Goal: Transaction & Acquisition: Purchase product/service

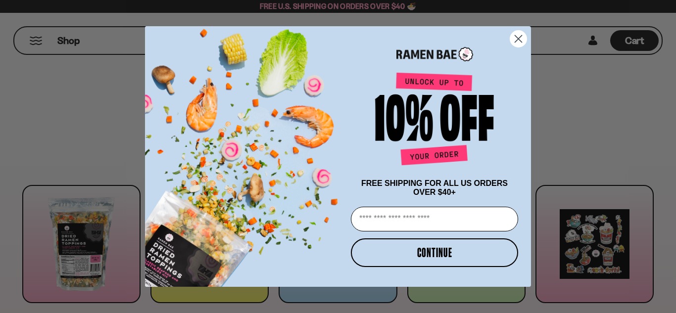
click at [523, 38] on circle "Close dialog" at bounding box center [519, 39] width 16 height 16
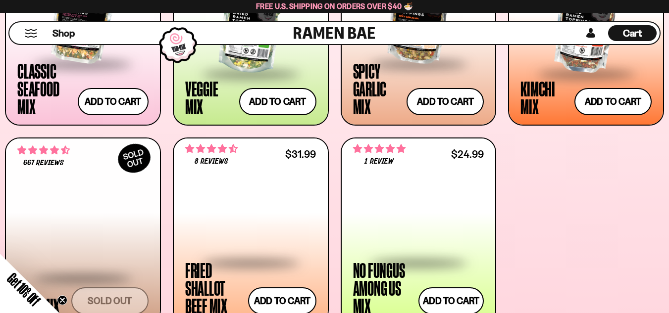
scroll to position [483, 0]
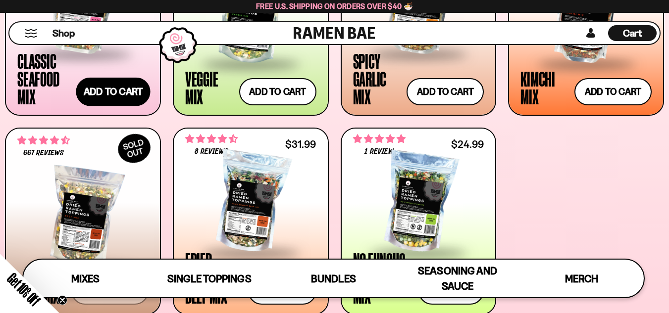
click at [133, 93] on button "Add to cart Add — Regular price $26.99 Regular price Sale price $26.99 Unit pri…" at bounding box center [113, 92] width 74 height 29
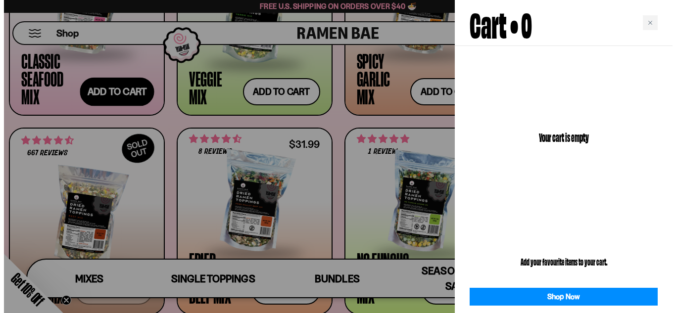
scroll to position [484, 0]
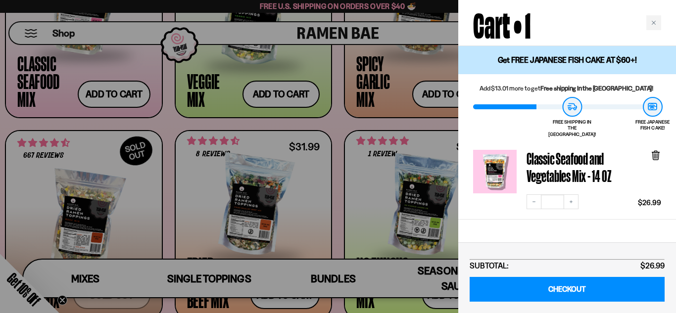
click at [292, 128] on div at bounding box center [338, 156] width 676 height 313
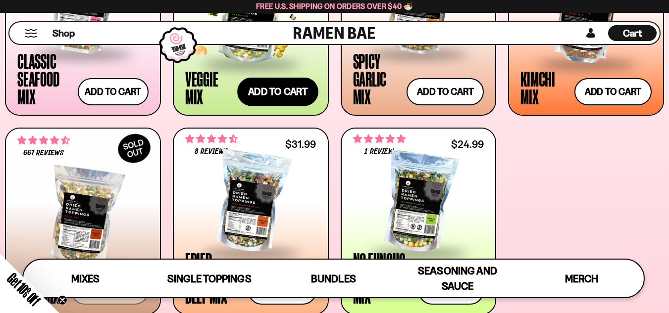
click at [282, 97] on button "Add to cart Add — Regular price $24.99 Regular price Sale price $24.99 Unit pri…" at bounding box center [277, 92] width 81 height 29
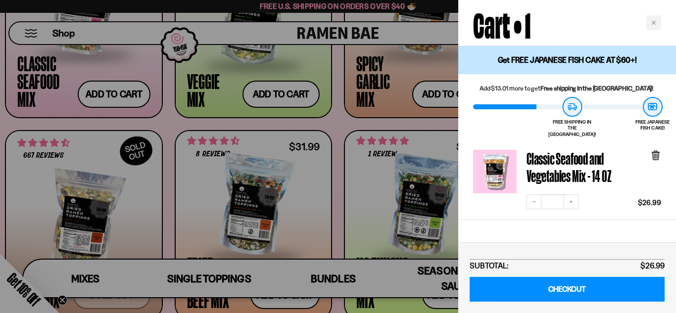
click at [345, 129] on div at bounding box center [338, 156] width 676 height 313
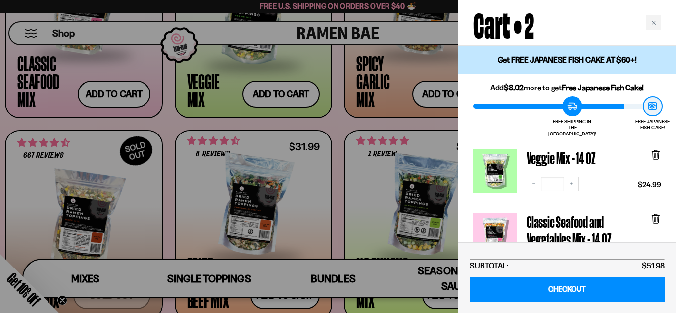
click at [375, 124] on div at bounding box center [338, 156] width 676 height 313
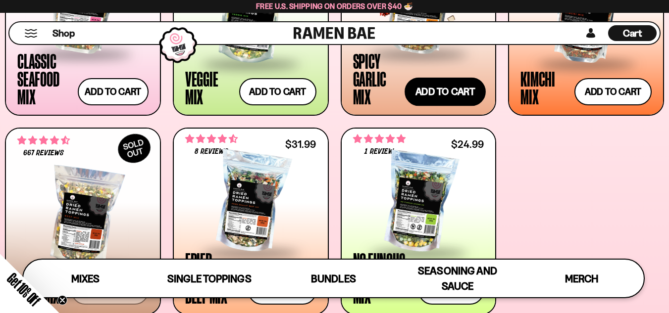
click at [435, 93] on button "Add to cart Add — Regular price $25.99 Regular price Sale price $25.99 Unit pri…" at bounding box center [445, 92] width 81 height 29
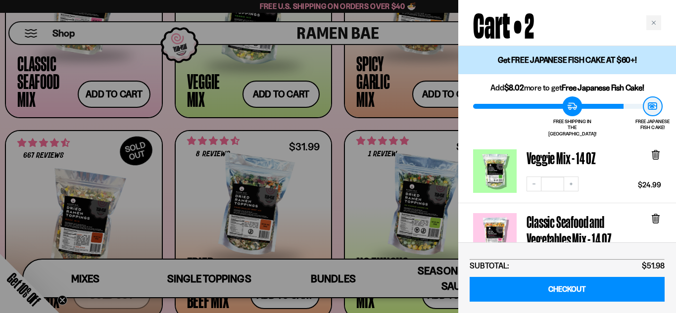
click at [341, 121] on div at bounding box center [338, 156] width 676 height 313
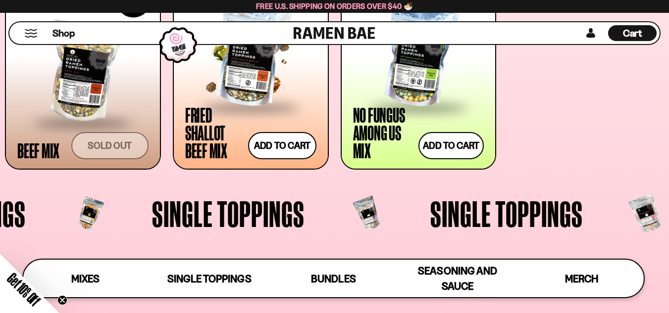
scroll to position [631, 0]
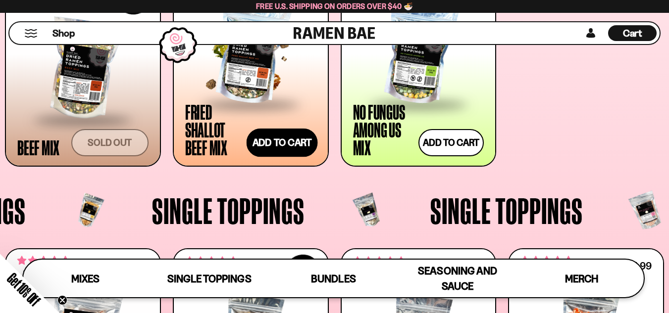
click at [304, 146] on button "Add to cart Add — Regular price $31.99 Regular price Sale price $31.99 Unit pri…" at bounding box center [282, 142] width 71 height 29
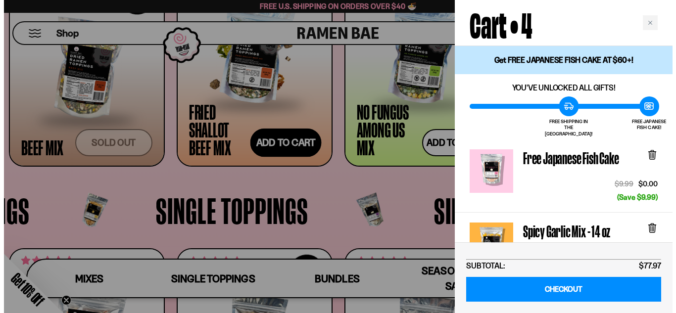
scroll to position [635, 0]
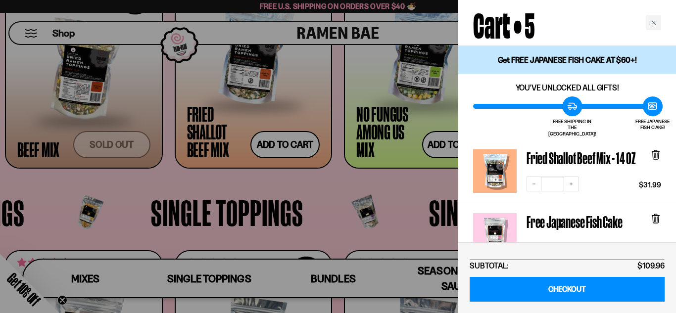
click at [300, 188] on div at bounding box center [338, 156] width 676 height 313
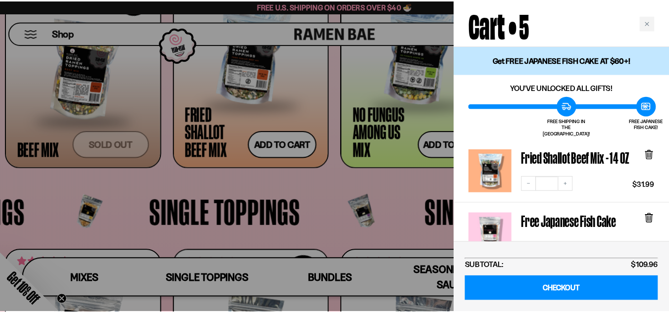
scroll to position [631, 0]
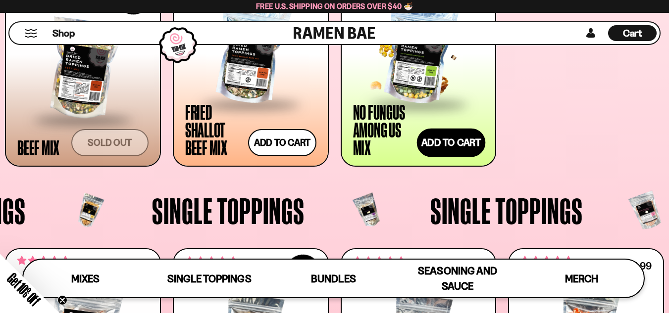
click at [425, 151] on button "Add to cart Add — Regular price $24.99 Regular price Sale price $24.99 Unit pri…" at bounding box center [451, 142] width 69 height 29
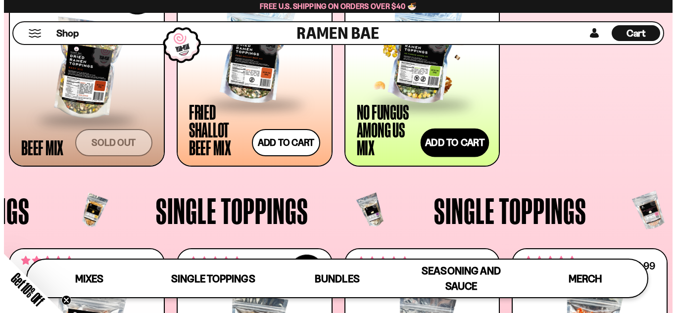
scroll to position [635, 0]
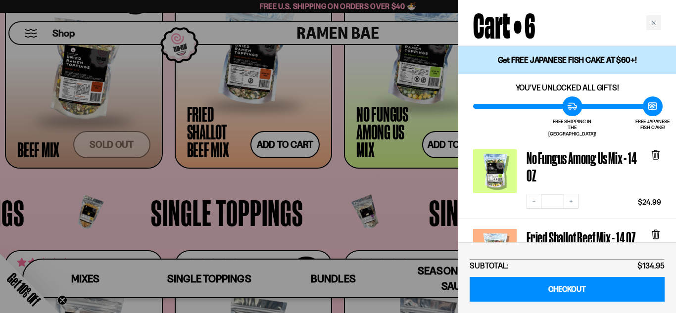
click at [314, 196] on div at bounding box center [338, 156] width 676 height 313
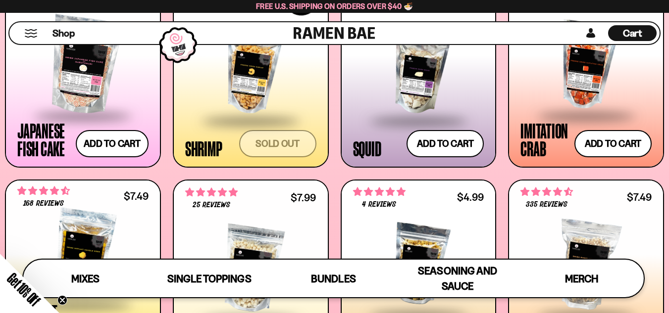
scroll to position [929, 0]
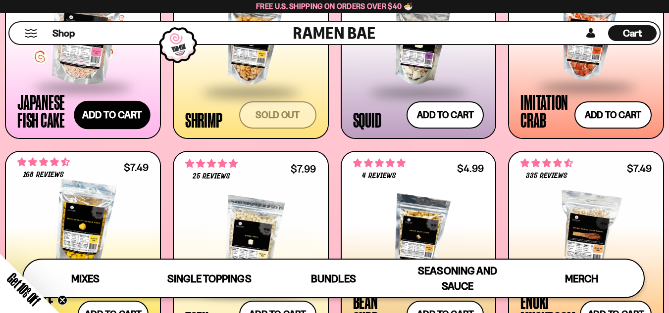
click at [120, 124] on button "Add to cart Add — Regular price $9.99 Regular price Sale price $9.99 Unit price…" at bounding box center [112, 115] width 76 height 29
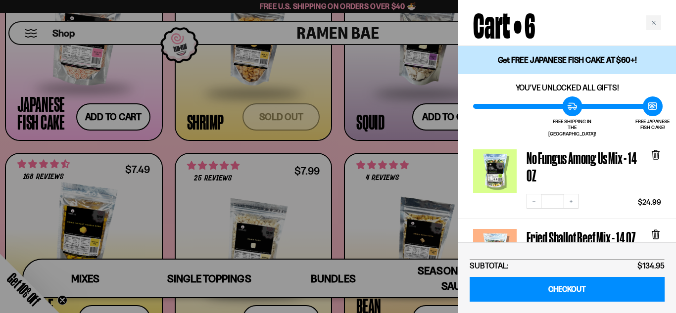
click at [209, 148] on div at bounding box center [338, 156] width 676 height 313
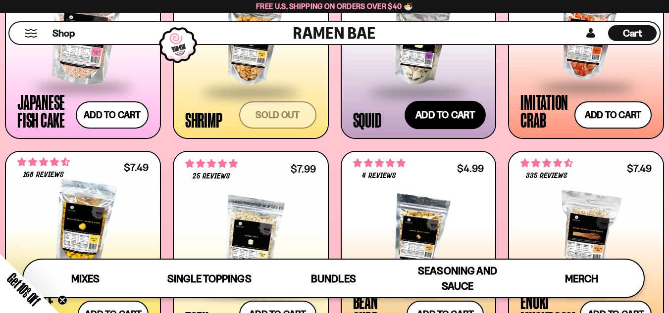
click at [431, 116] on button "Add to cart Add — Regular price $11.99 Regular price Sale price $11.99 Unit pri…" at bounding box center [445, 115] width 81 height 29
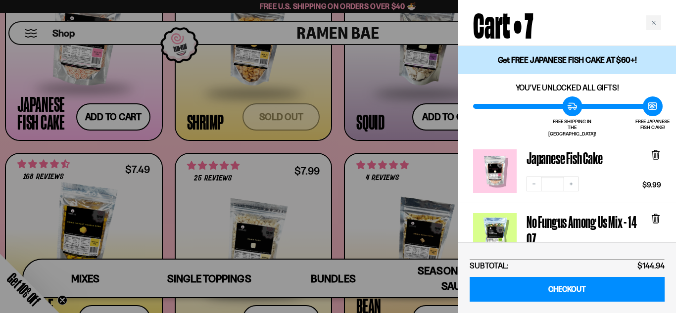
click at [330, 139] on div at bounding box center [338, 156] width 676 height 313
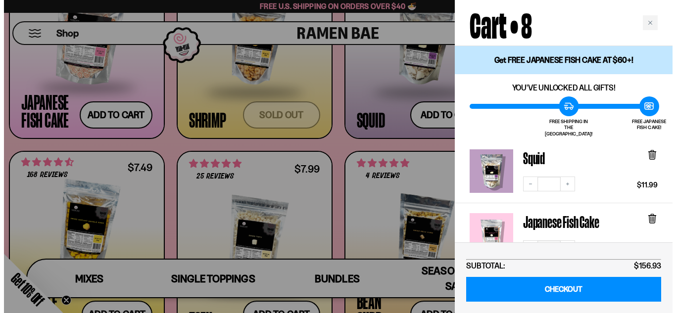
scroll to position [934, 0]
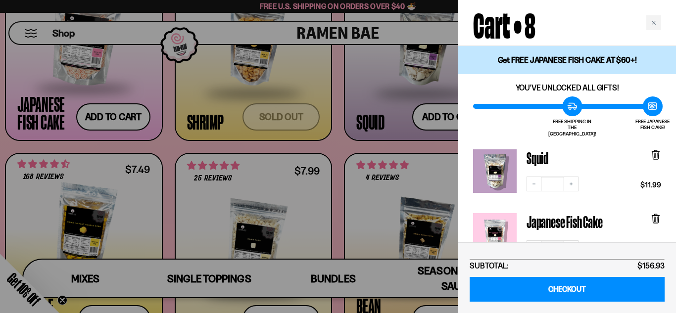
click at [616, 120] on div "FREE SHIPPING IN THE [GEOGRAPHIC_DATA]! FREE JAPANESE FISH CAKE!" at bounding box center [567, 117] width 188 height 41
click at [429, 144] on div at bounding box center [338, 156] width 676 height 313
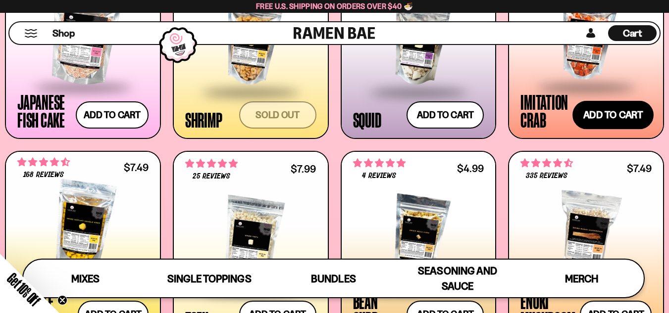
click at [598, 113] on button "Add to cart Add — Regular price $11.99 Regular price Sale price $11.99 Unit pri…" at bounding box center [612, 115] width 81 height 29
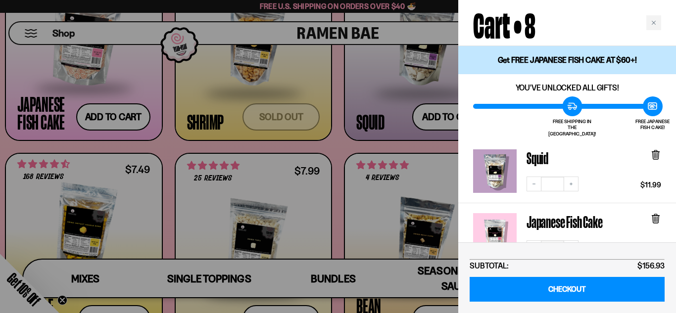
click at [184, 161] on div at bounding box center [338, 156] width 676 height 313
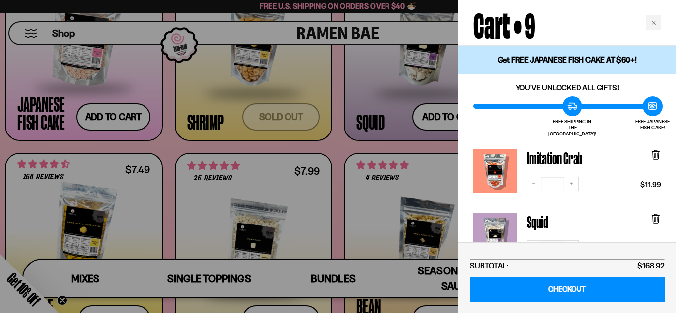
click at [152, 150] on div at bounding box center [338, 156] width 676 height 313
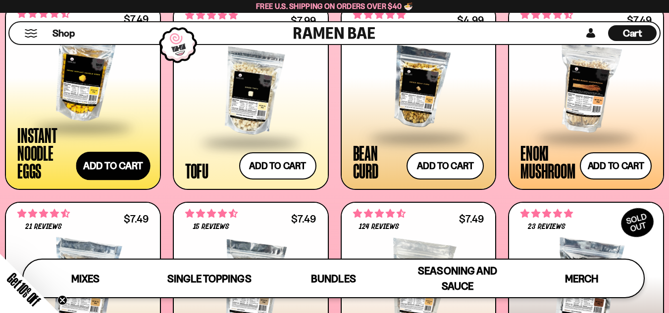
click at [119, 170] on button "Add to cart Add — Regular price $7.49 Regular price Sale price $7.49 Unit price…" at bounding box center [113, 166] width 74 height 29
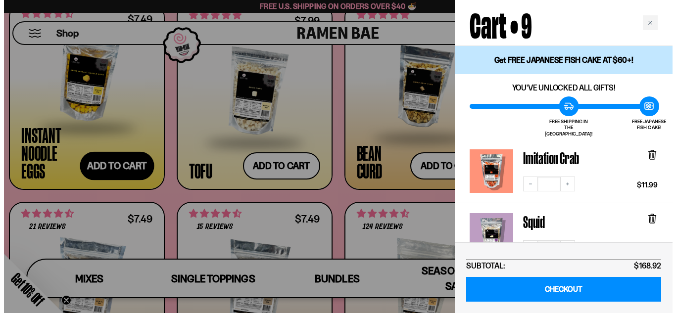
scroll to position [1085, 0]
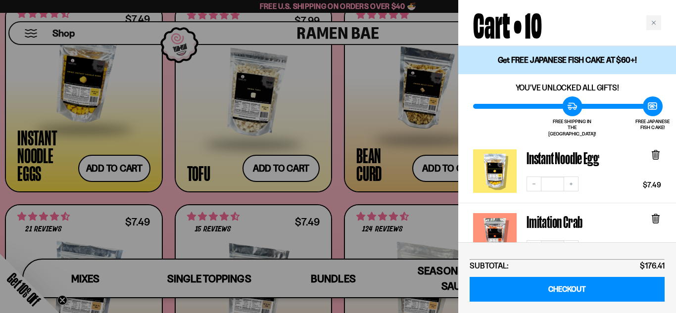
click at [658, 152] on icon at bounding box center [656, 155] width 6 height 7
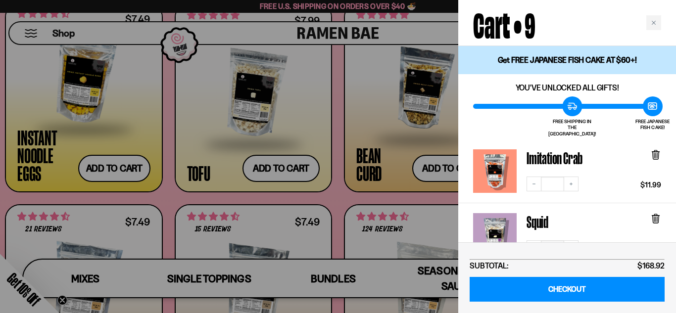
click at [286, 193] on div at bounding box center [338, 156] width 676 height 313
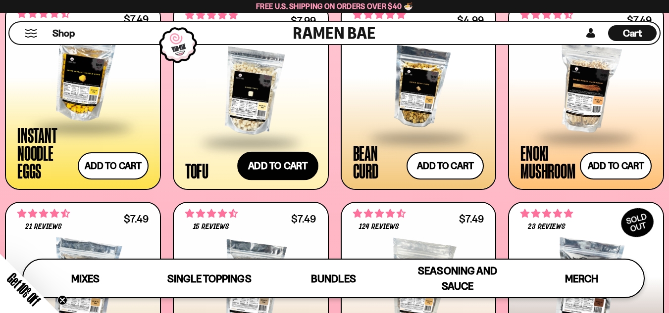
click at [284, 170] on button "Add to cart Add — Regular price $7.99 Regular price Sale price $7.99 Unit price…" at bounding box center [277, 166] width 81 height 29
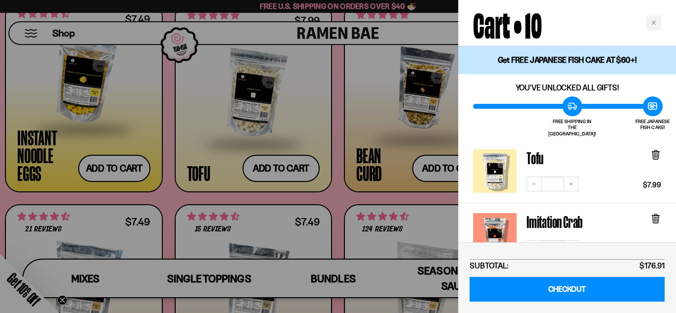
click at [339, 193] on div at bounding box center [338, 156] width 676 height 313
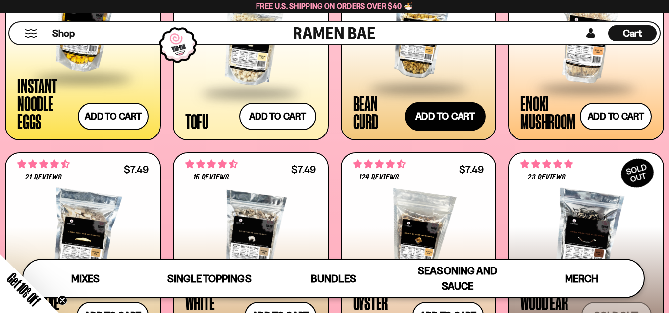
click at [435, 113] on button "Add to cart Add — Regular price $4.99 Regular price Sale price $4.99 Unit price…" at bounding box center [445, 116] width 81 height 29
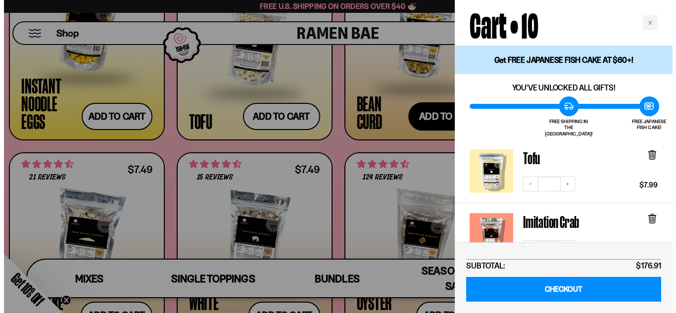
scroll to position [1135, 0]
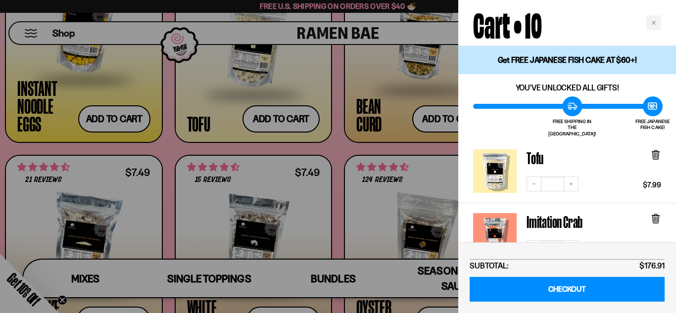
click at [298, 154] on div at bounding box center [338, 156] width 676 height 313
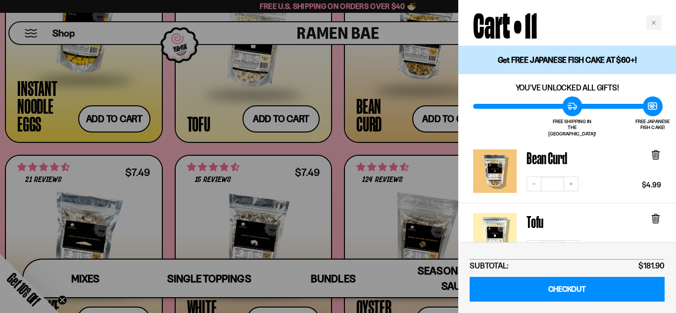
click at [383, 169] on div at bounding box center [338, 156] width 676 height 313
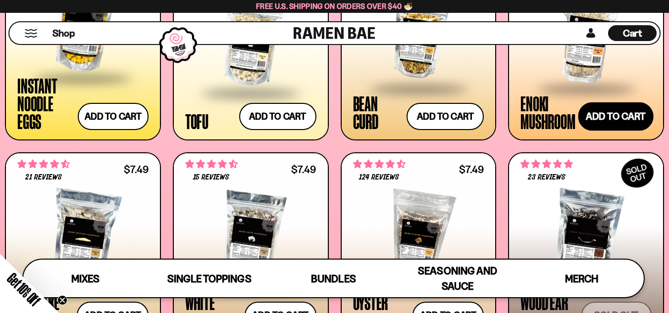
click at [610, 117] on button "Add to cart Add — Regular price $7.49 Regular price Sale price $7.49 Unit price…" at bounding box center [615, 116] width 75 height 29
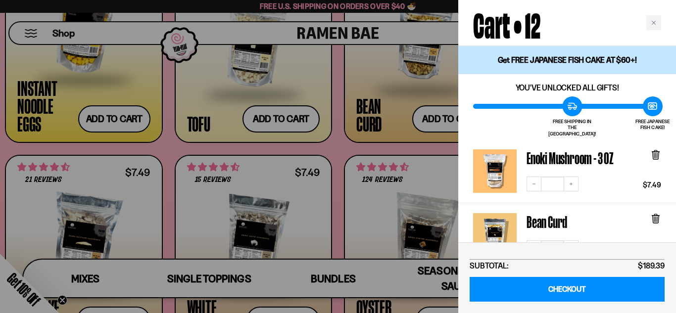
click at [189, 155] on div at bounding box center [338, 156] width 676 height 313
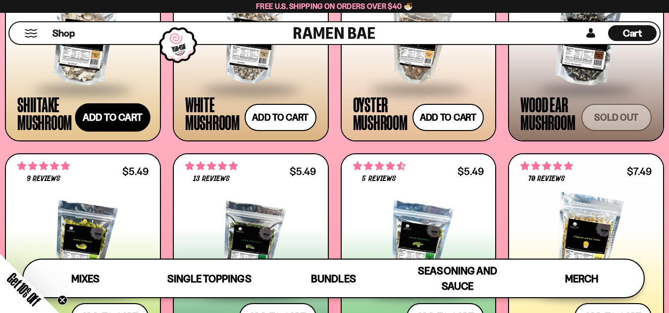
click at [108, 121] on button "Add to cart Add — Regular price $7.49 Regular price Sale price $7.49 Unit price…" at bounding box center [112, 117] width 75 height 29
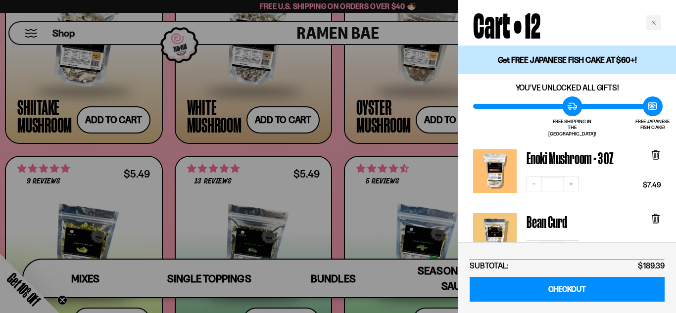
click at [161, 145] on div at bounding box center [338, 156] width 676 height 313
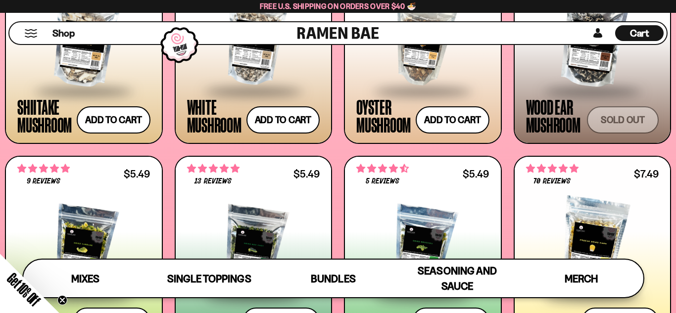
click at [0, 0] on div at bounding box center [0, 0] width 0 height 0
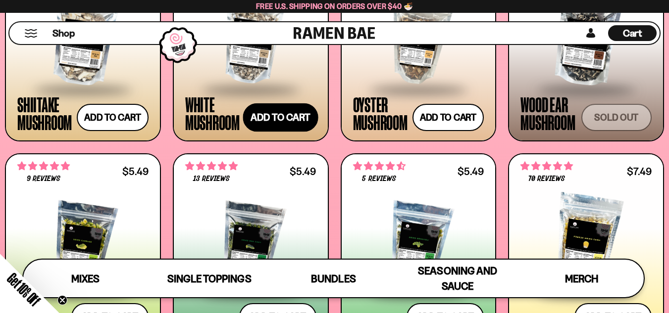
click at [304, 118] on button "Add to cart Add — Regular price $7.49 Regular price Sale price $7.49 Unit price…" at bounding box center [280, 117] width 75 height 29
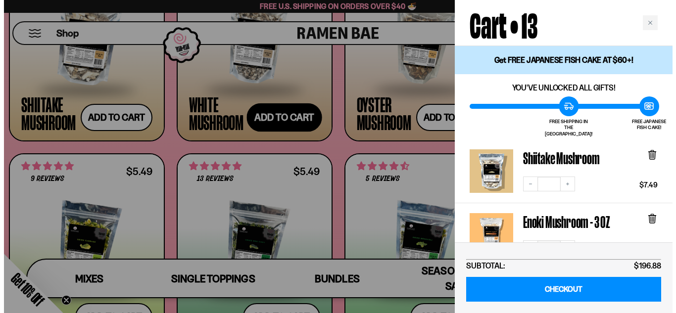
scroll to position [1335, 0]
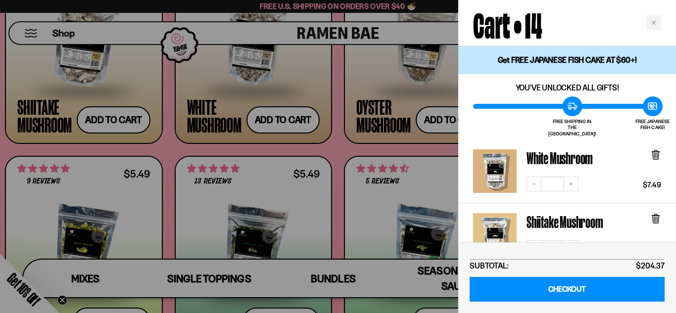
click at [346, 153] on div at bounding box center [338, 156] width 676 height 313
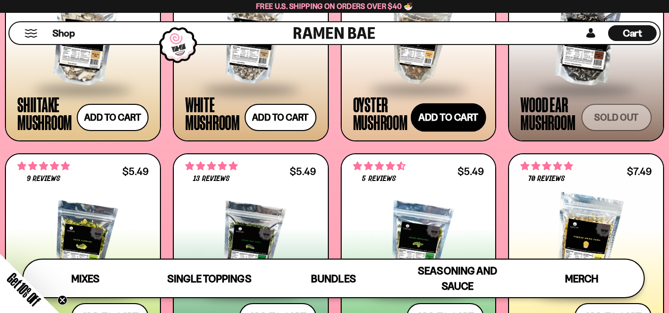
click at [453, 117] on button "Add to cart Add — Regular price $7.49 Regular price Sale price $7.49 Unit price…" at bounding box center [448, 117] width 75 height 29
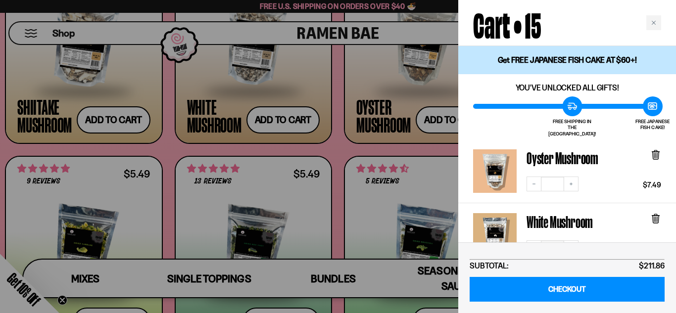
click at [335, 150] on div at bounding box center [338, 156] width 676 height 313
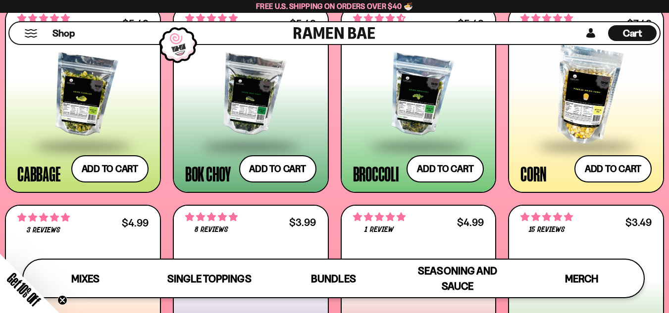
scroll to position [1473, 0]
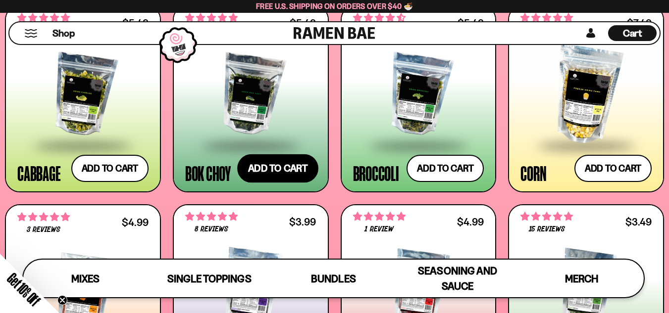
click at [262, 168] on button "Add to cart Add — Regular price $5.49 Regular price Sale price $5.49 Unit price…" at bounding box center [277, 169] width 81 height 29
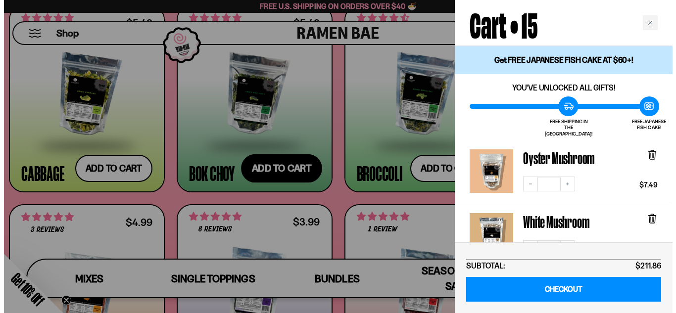
scroll to position [1486, 0]
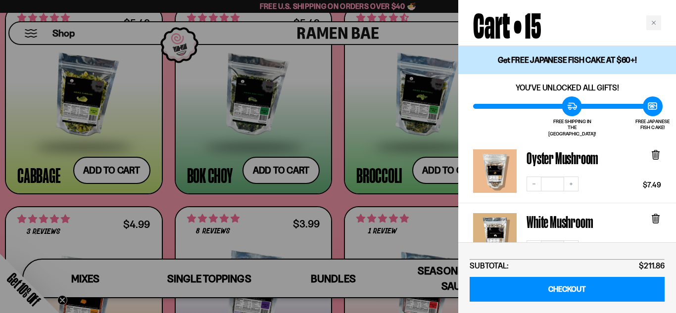
click at [324, 184] on div at bounding box center [338, 156] width 676 height 313
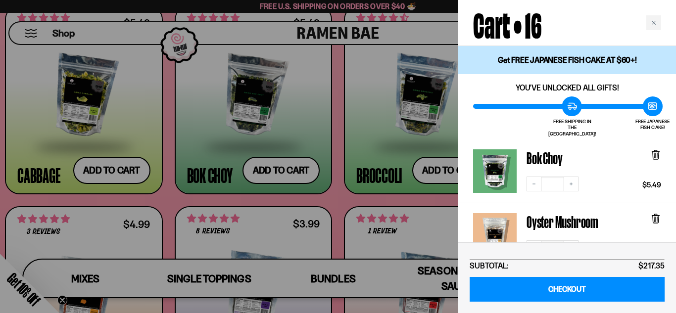
click at [376, 197] on div at bounding box center [338, 156] width 676 height 313
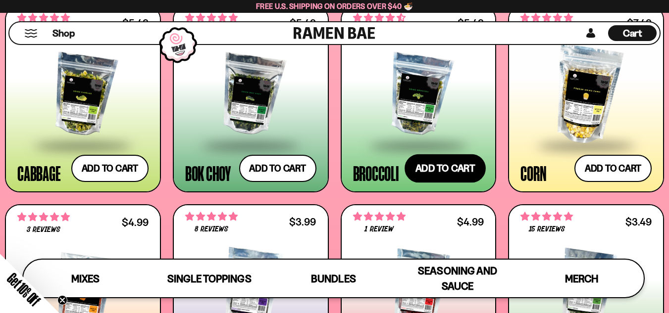
click at [451, 168] on button "Add to cart Add — Regular price $5.49 Regular price Sale price $5.49 Unit price…" at bounding box center [445, 169] width 81 height 29
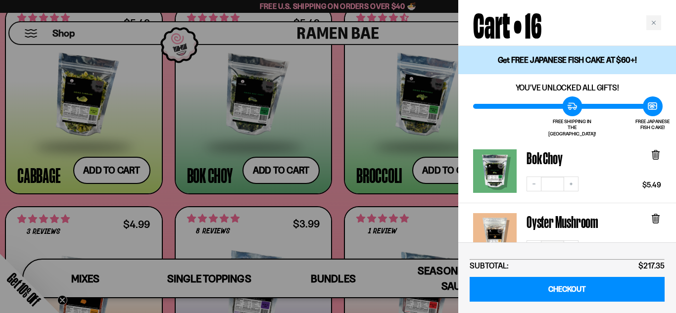
click at [355, 195] on div at bounding box center [338, 156] width 676 height 313
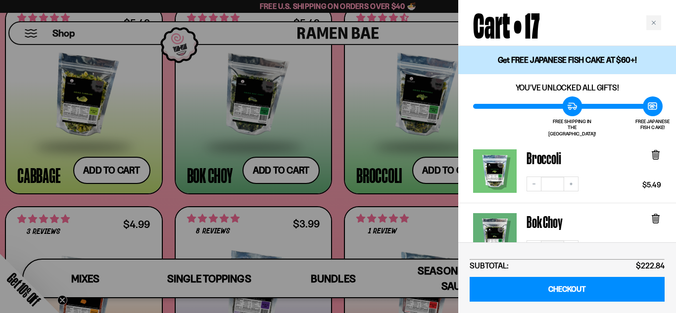
click at [381, 206] on div at bounding box center [338, 156] width 676 height 313
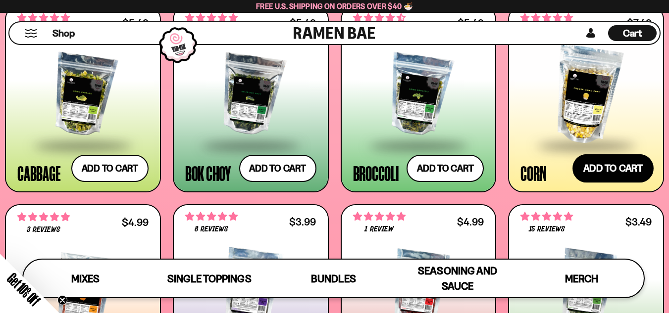
click at [613, 168] on button "Add to cart Add — Regular price $7.49 Regular price Sale price $7.49 Unit price…" at bounding box center [612, 169] width 81 height 29
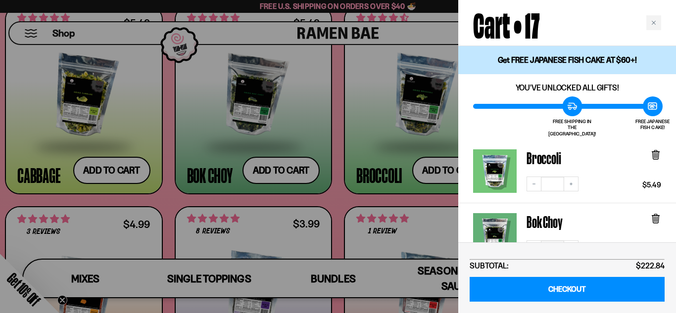
click at [369, 204] on div at bounding box center [338, 156] width 676 height 313
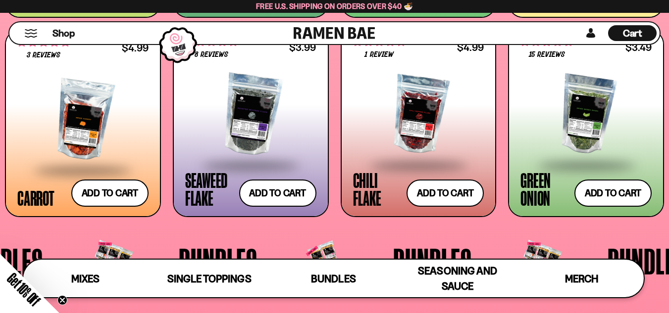
scroll to position [1671, 0]
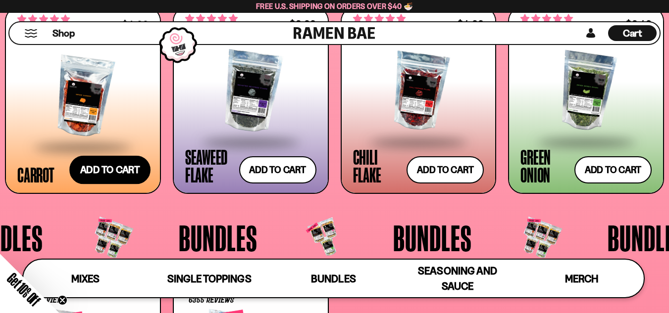
click at [120, 167] on button "Add to cart Add — Regular price $4.99 Regular price Sale price $4.99 Unit price…" at bounding box center [109, 170] width 81 height 29
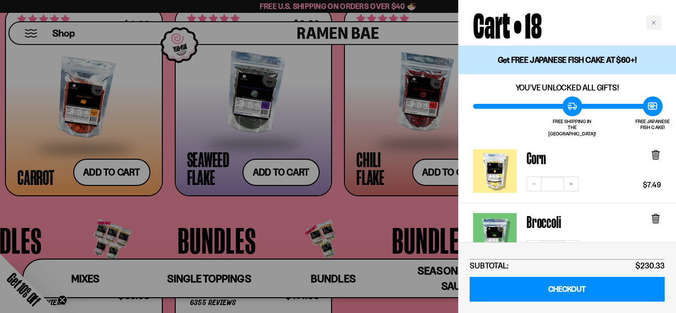
click at [343, 207] on div at bounding box center [338, 156] width 676 height 313
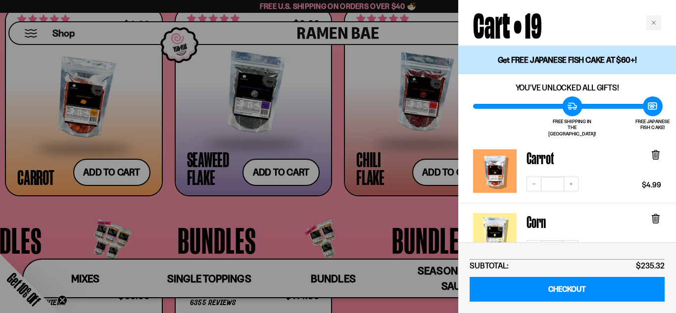
click at [383, 186] on div at bounding box center [338, 156] width 676 height 313
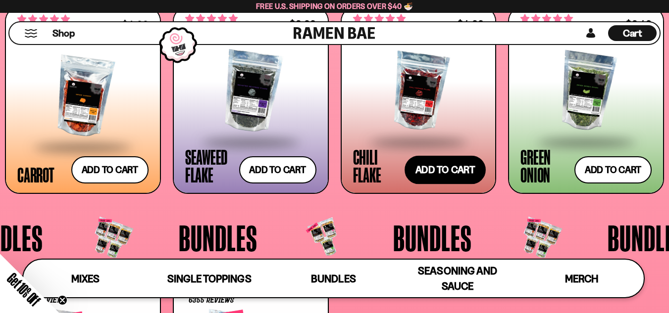
click at [445, 175] on button "Add to cart Add — Regular price $4.99 Regular price Sale price $4.99 Unit price…" at bounding box center [445, 170] width 81 height 29
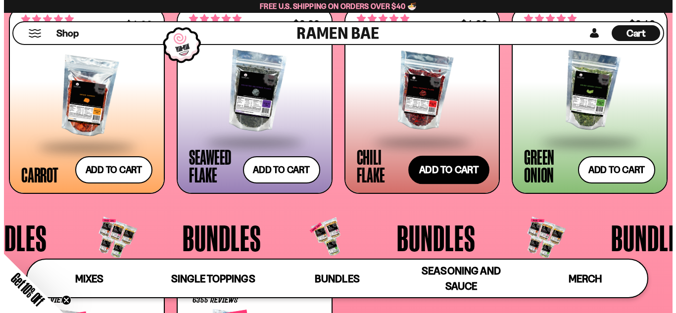
scroll to position [1686, 0]
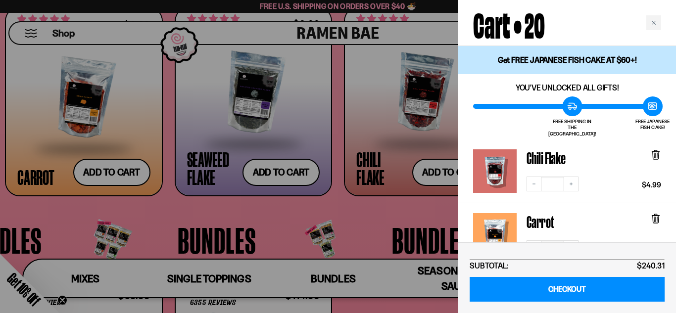
click at [399, 213] on div at bounding box center [338, 156] width 676 height 313
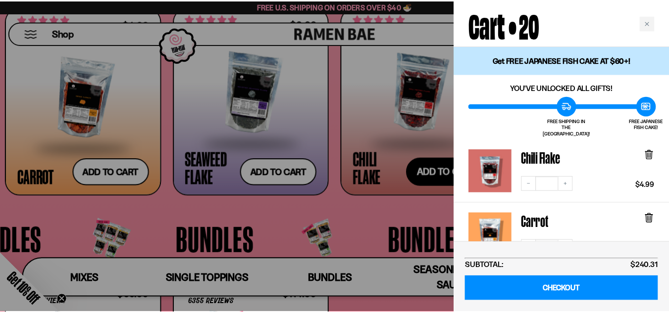
scroll to position [1671, 0]
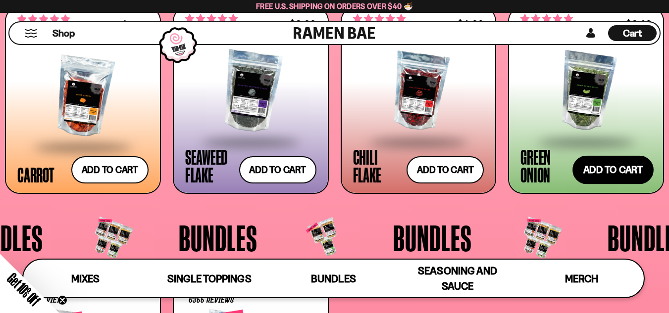
click at [605, 166] on button "Add to cart Add — Regular price $3.49 Regular price Sale price $3.49 Unit price…" at bounding box center [612, 170] width 81 height 29
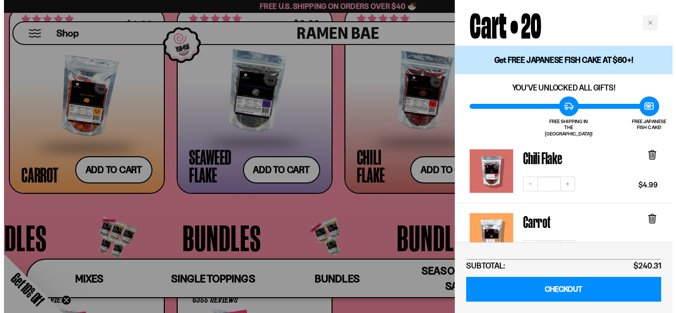
scroll to position [1686, 0]
